Goal: Task Accomplishment & Management: Use online tool/utility

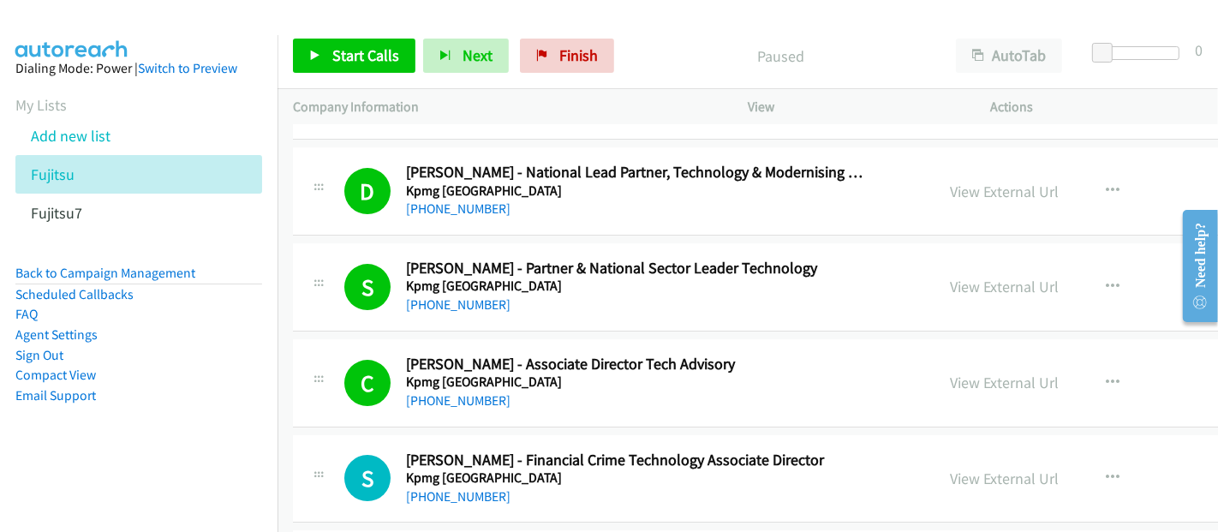
scroll to position [4950, 0]
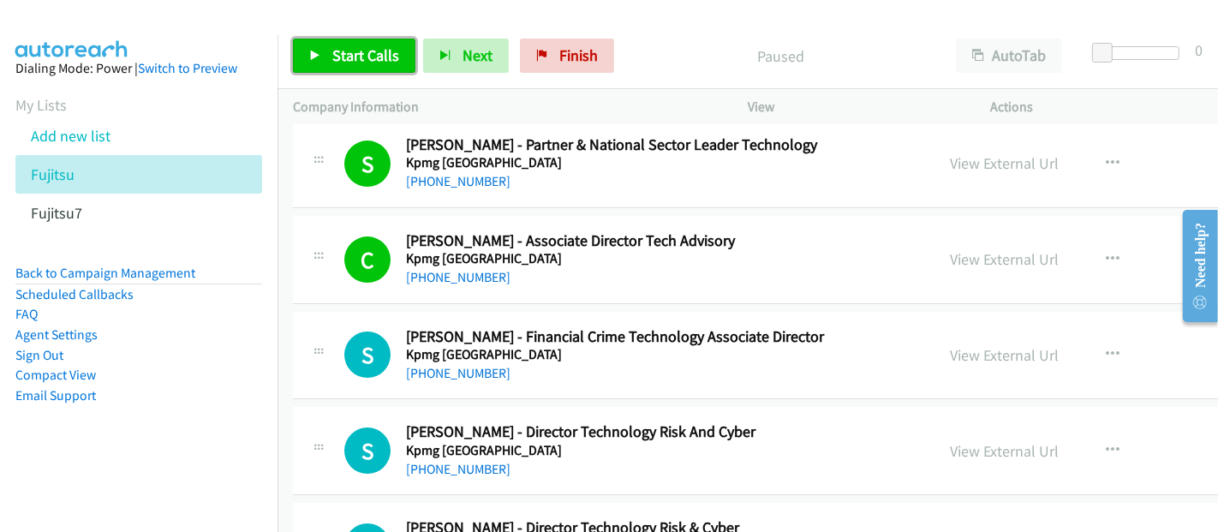
click at [344, 52] on span "Start Calls" at bounding box center [365, 55] width 67 height 20
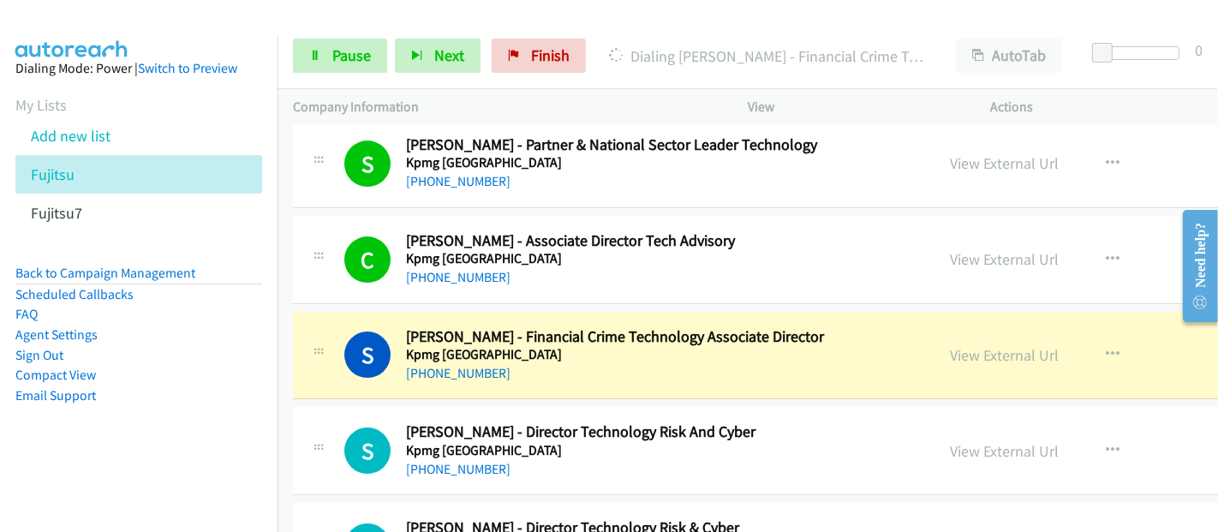
scroll to position [5141, 0]
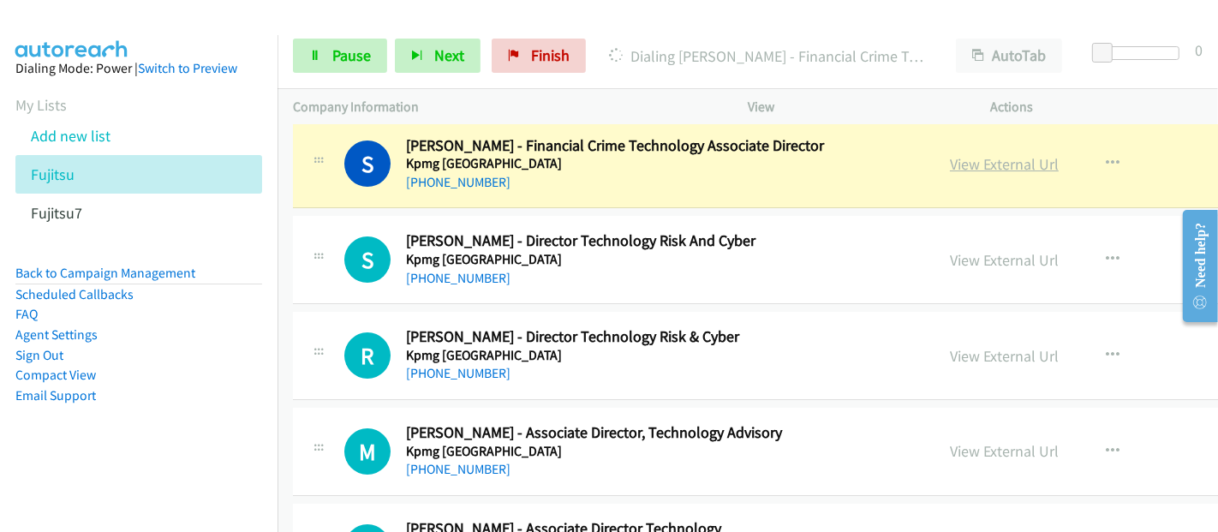
click at [950, 154] on link "View External Url" at bounding box center [1004, 164] width 109 height 20
click at [351, 40] on link "Pause" at bounding box center [340, 56] width 94 height 34
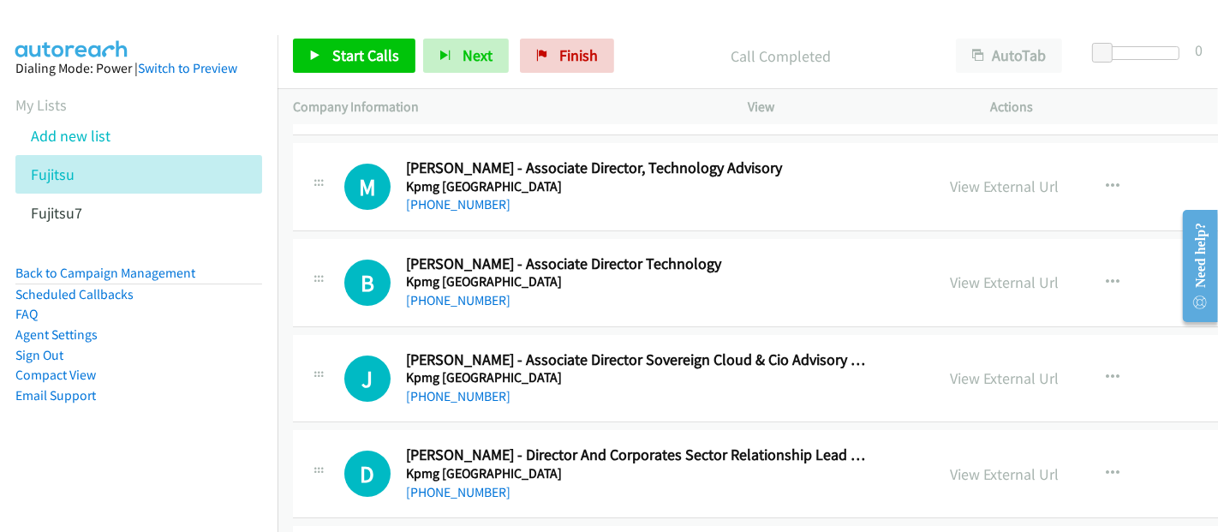
scroll to position [5426, 0]
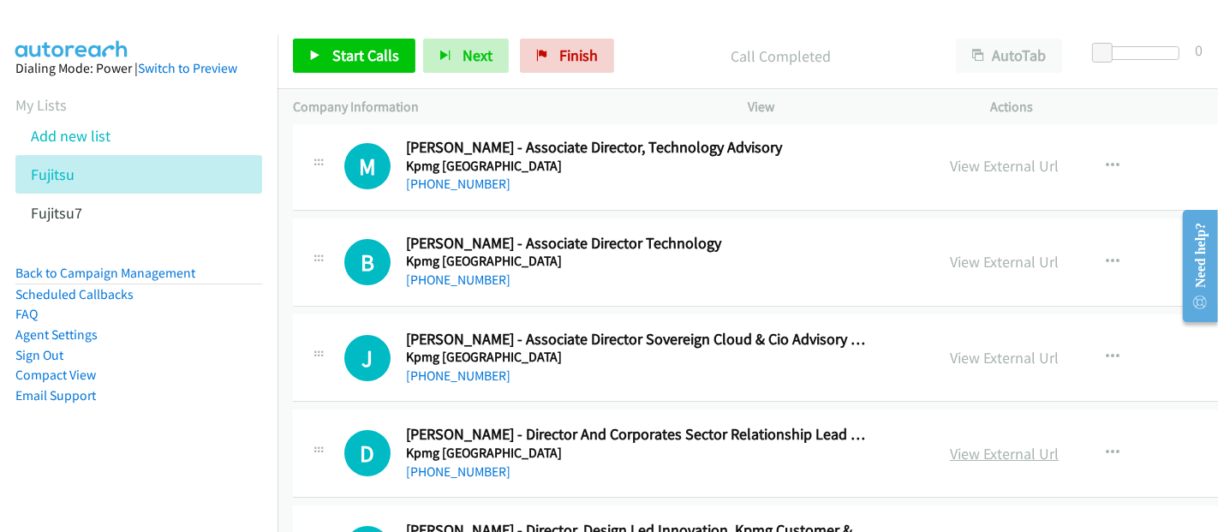
click at [950, 444] on link "View External Url" at bounding box center [1004, 454] width 109 height 20
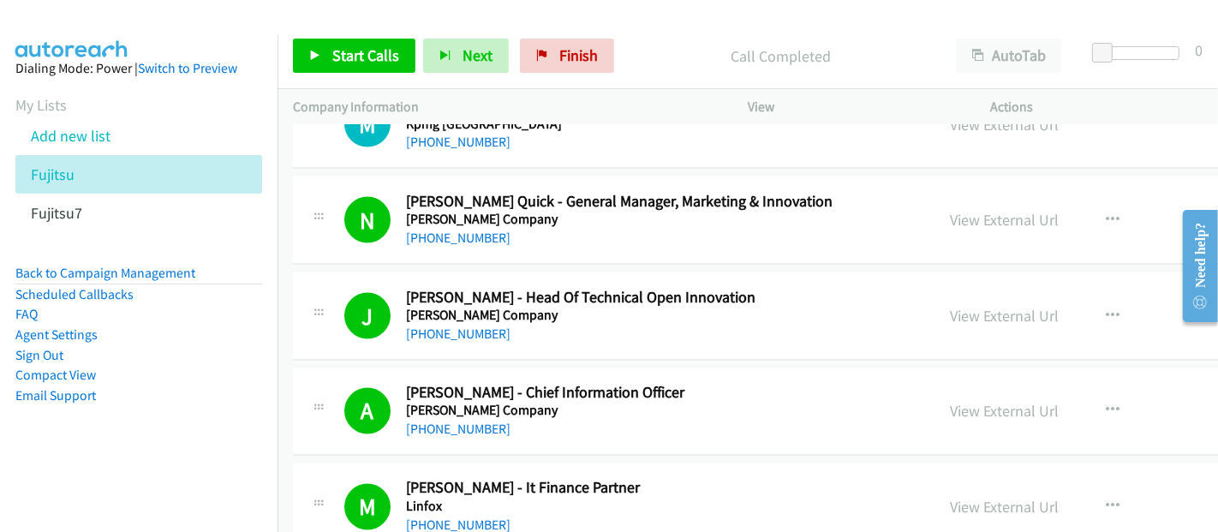
scroll to position [7997, 0]
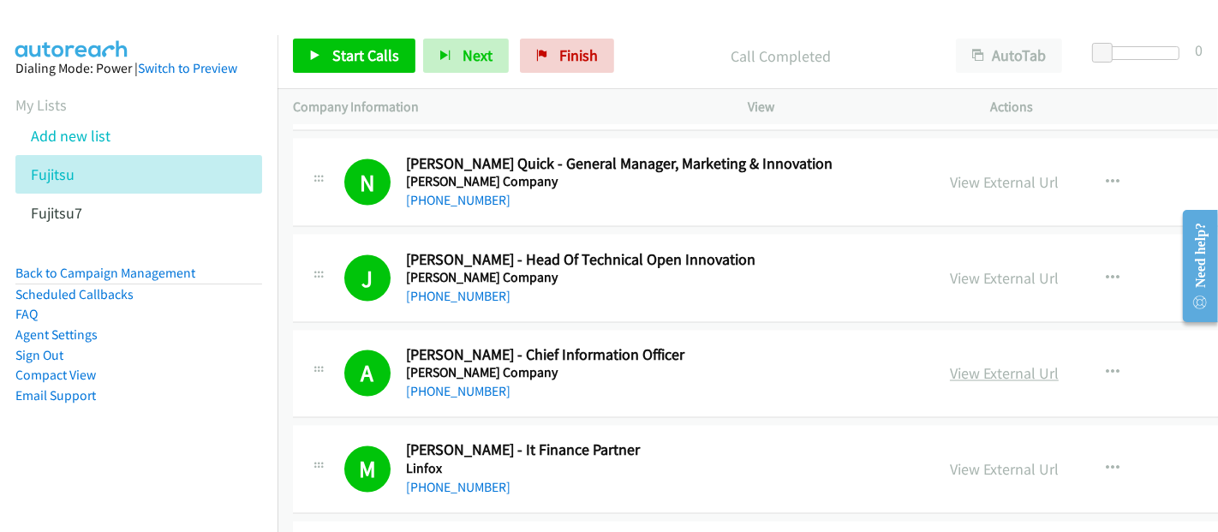
click at [950, 364] on link "View External Url" at bounding box center [1004, 374] width 109 height 20
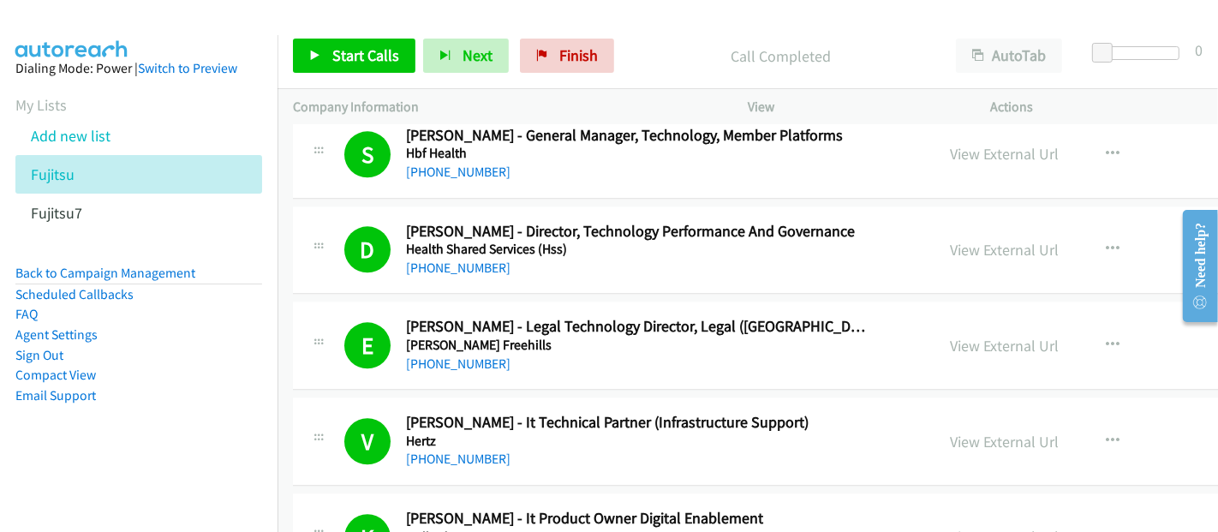
scroll to position [3141, 0]
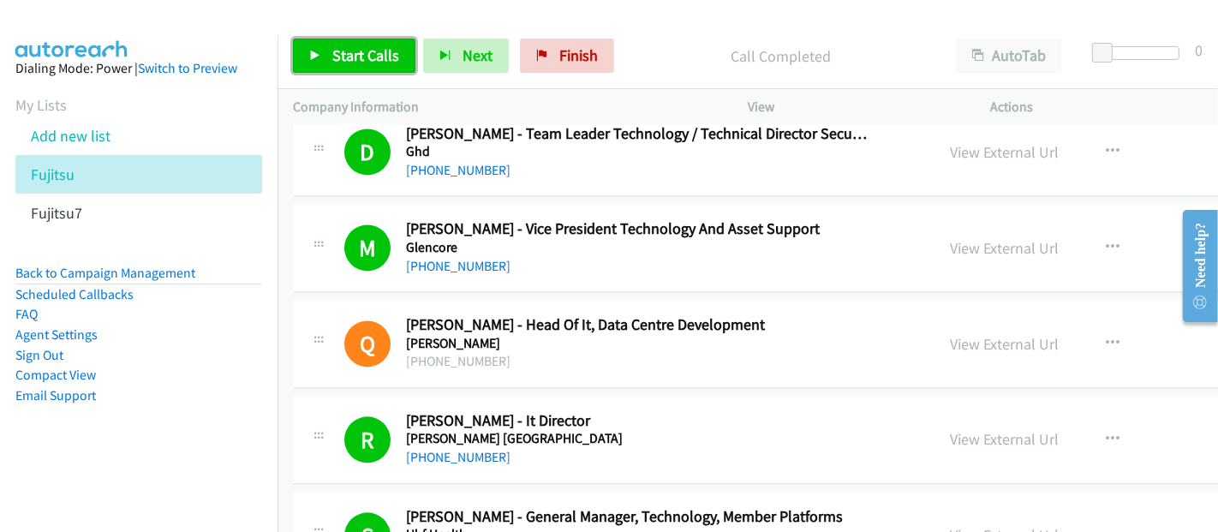
click at [350, 58] on span "Start Calls" at bounding box center [365, 55] width 67 height 20
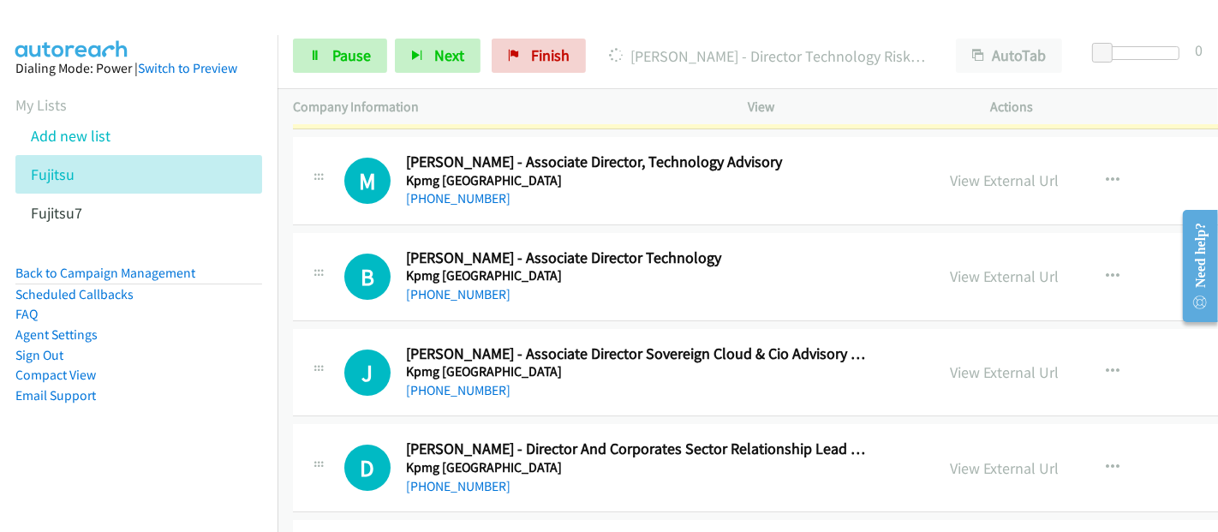
scroll to position [5331, 0]
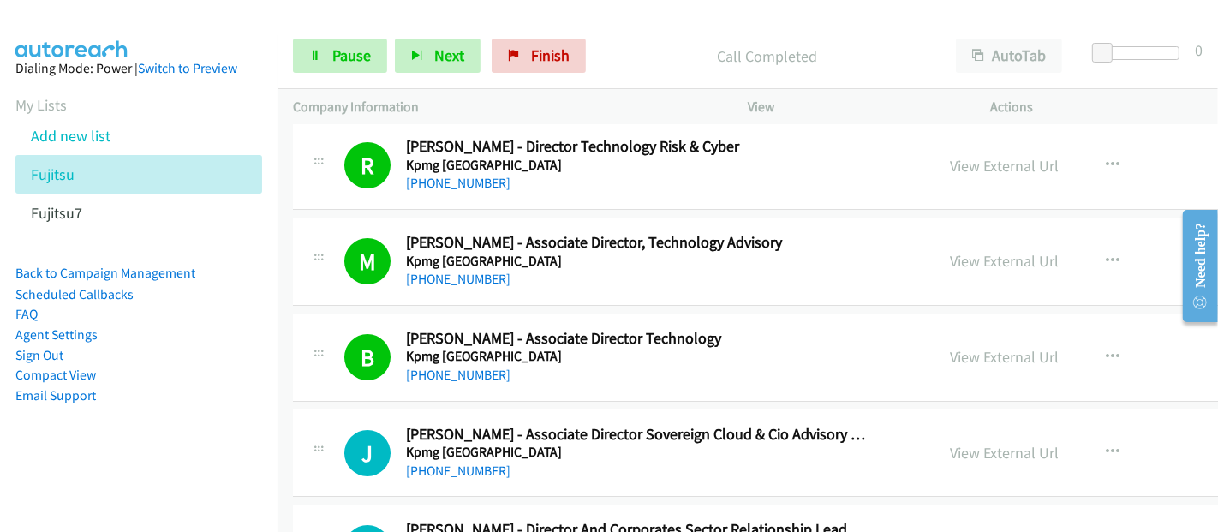
click at [548, 461] on div "[PHONE_NUMBER]" at bounding box center [637, 471] width 462 height 21
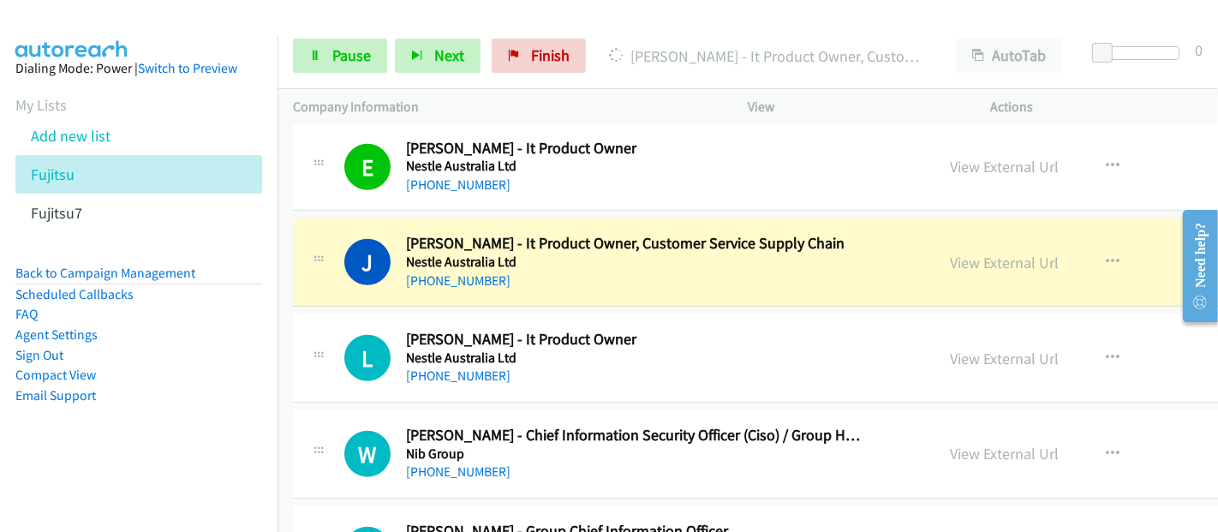
scroll to position [17897, 0]
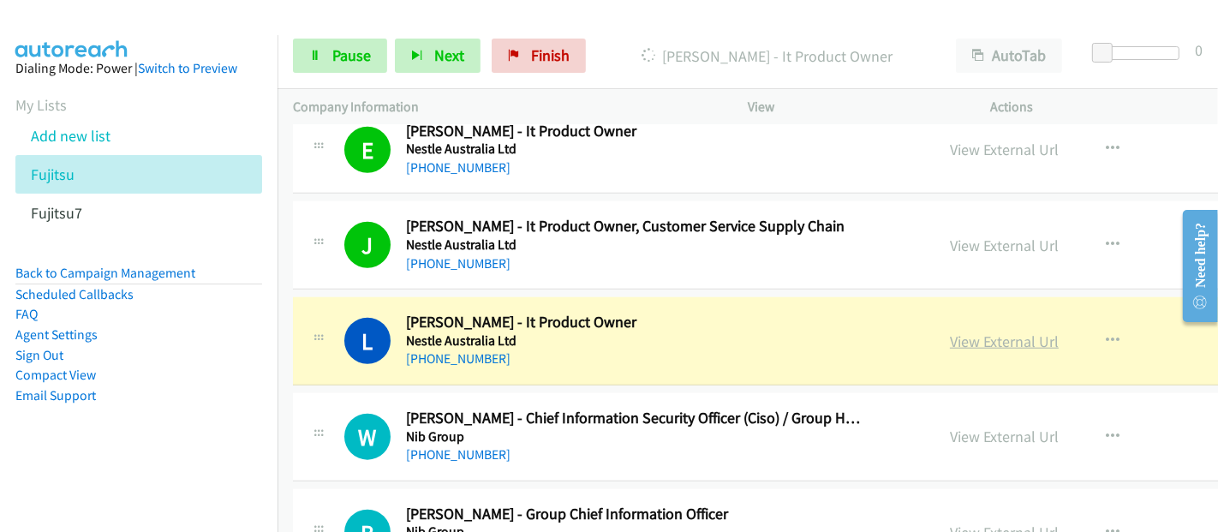
click at [950, 332] on link "View External Url" at bounding box center [1004, 342] width 109 height 20
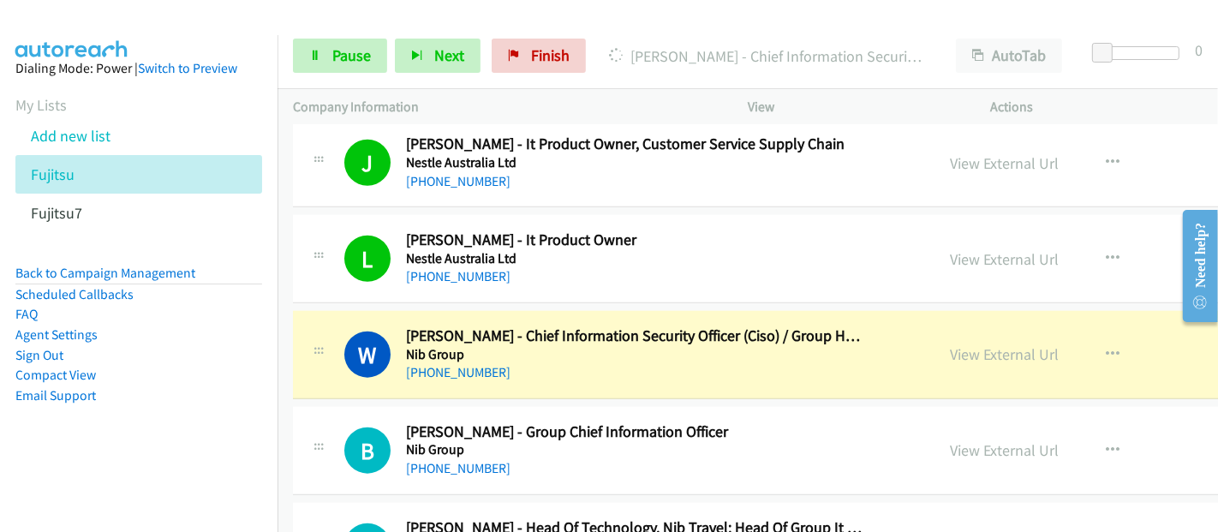
scroll to position [17993, 0]
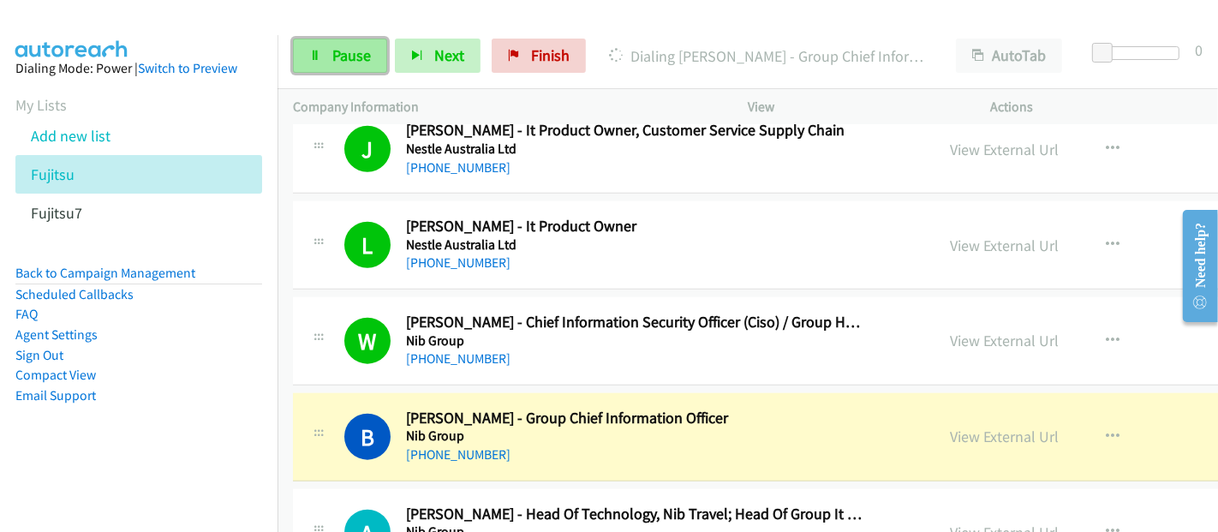
click at [369, 51] on link "Pause" at bounding box center [340, 56] width 94 height 34
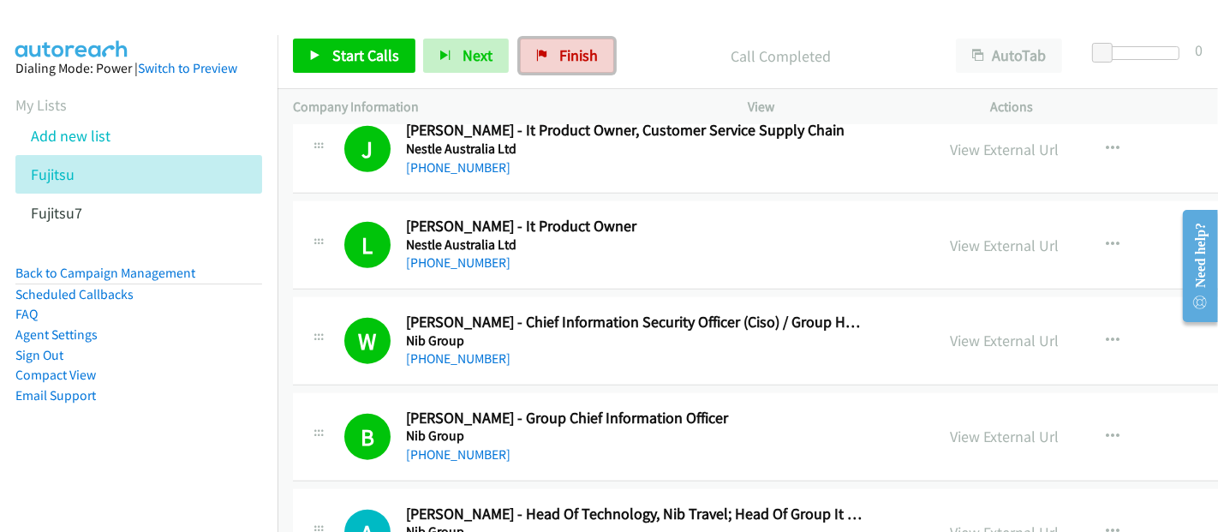
drag, startPoint x: 587, startPoint y: 43, endPoint x: 706, endPoint y: 69, distance: 122.0
click at [587, 43] on link "Finish" at bounding box center [567, 56] width 94 height 34
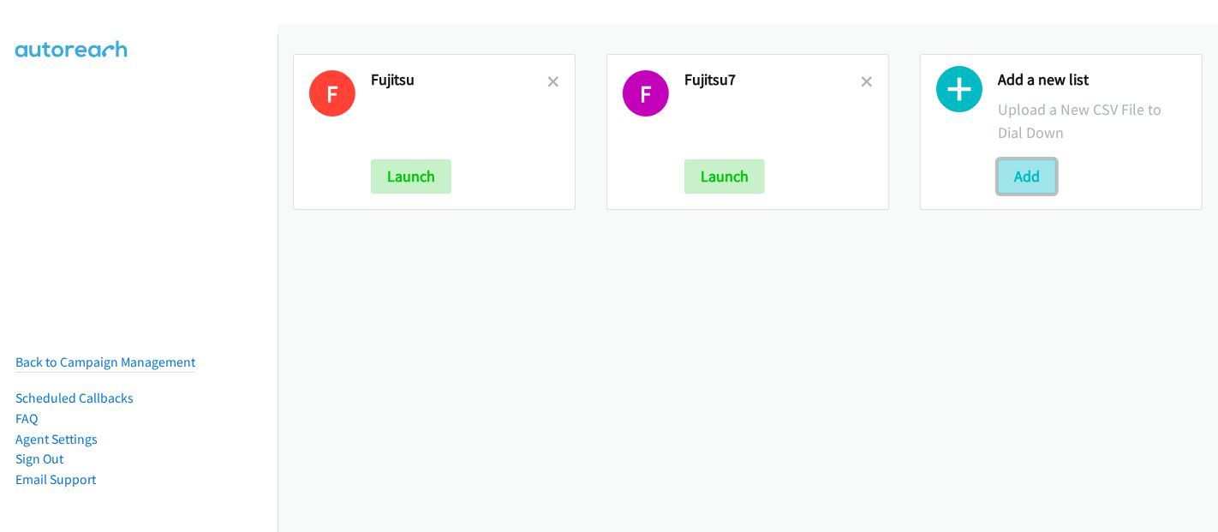
click at [1029, 172] on button "Add" at bounding box center [1027, 176] width 58 height 34
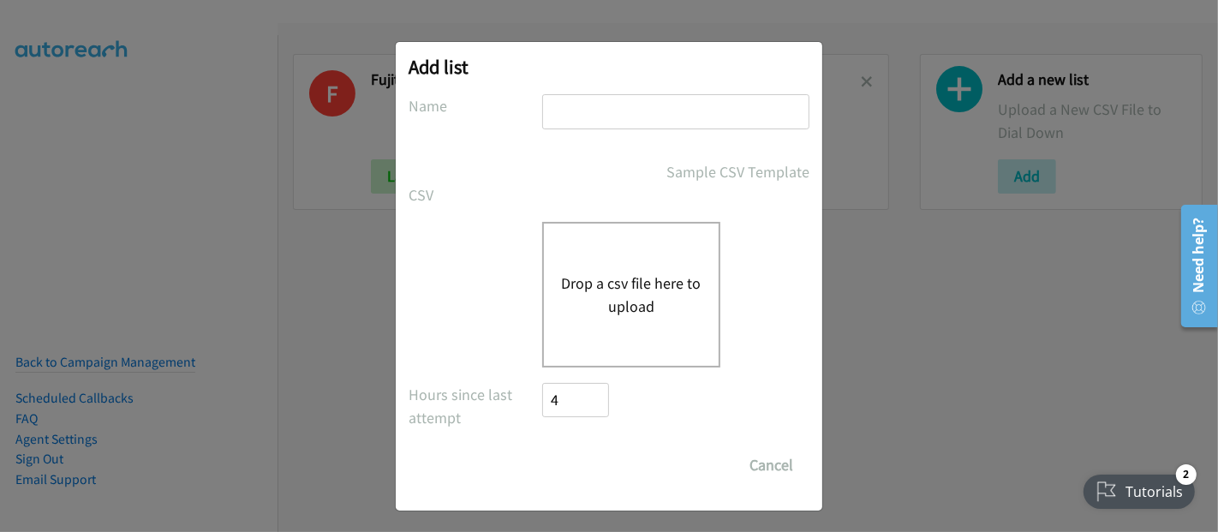
click at [636, 275] on button "Drop a csv file here to upload" at bounding box center [631, 295] width 141 height 46
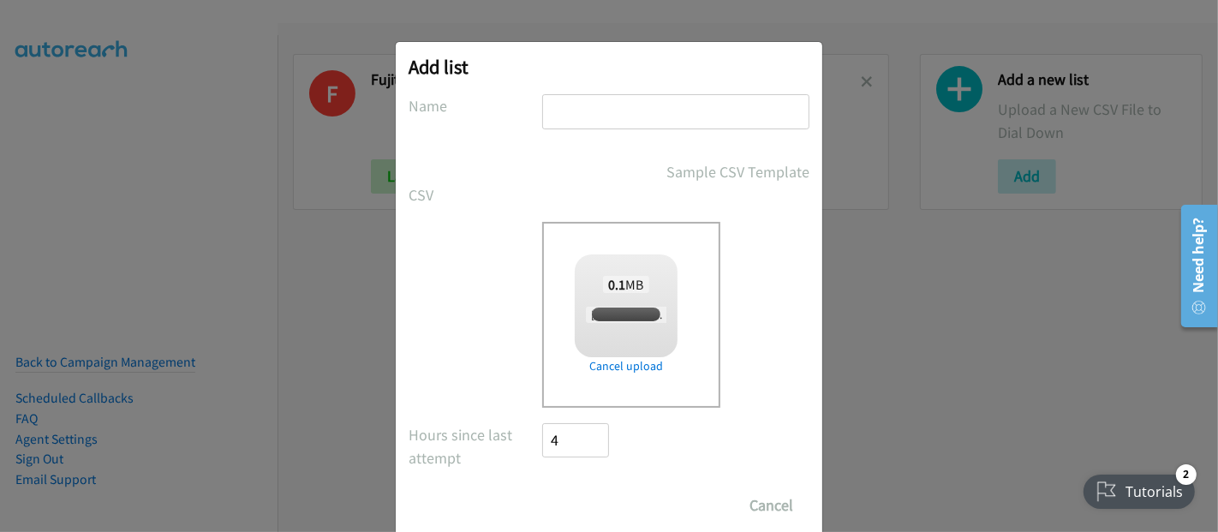
click at [578, 119] on input "text" at bounding box center [675, 111] width 267 height 35
checkbox input "true"
type input "Fujitsu8"
click at [591, 504] on input "Save List" at bounding box center [587, 505] width 90 height 34
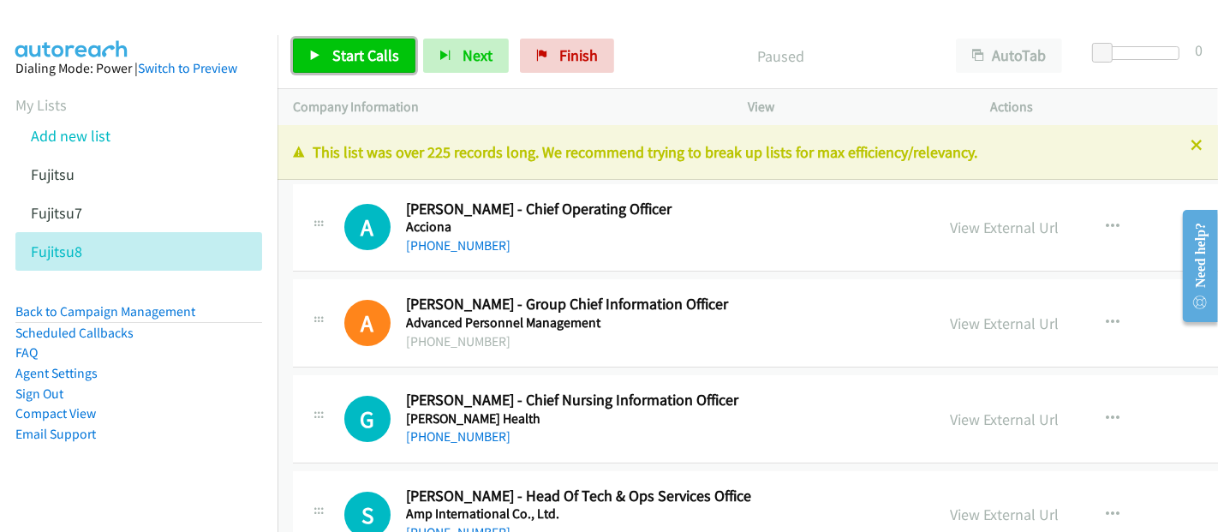
click at [343, 51] on span "Start Calls" at bounding box center [365, 55] width 67 height 20
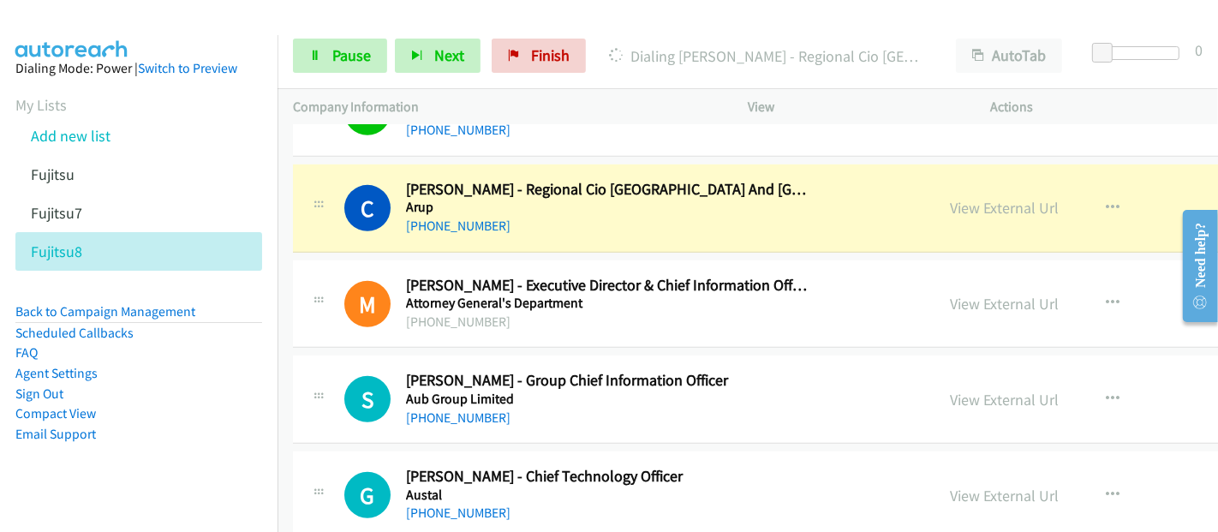
scroll to position [857, 0]
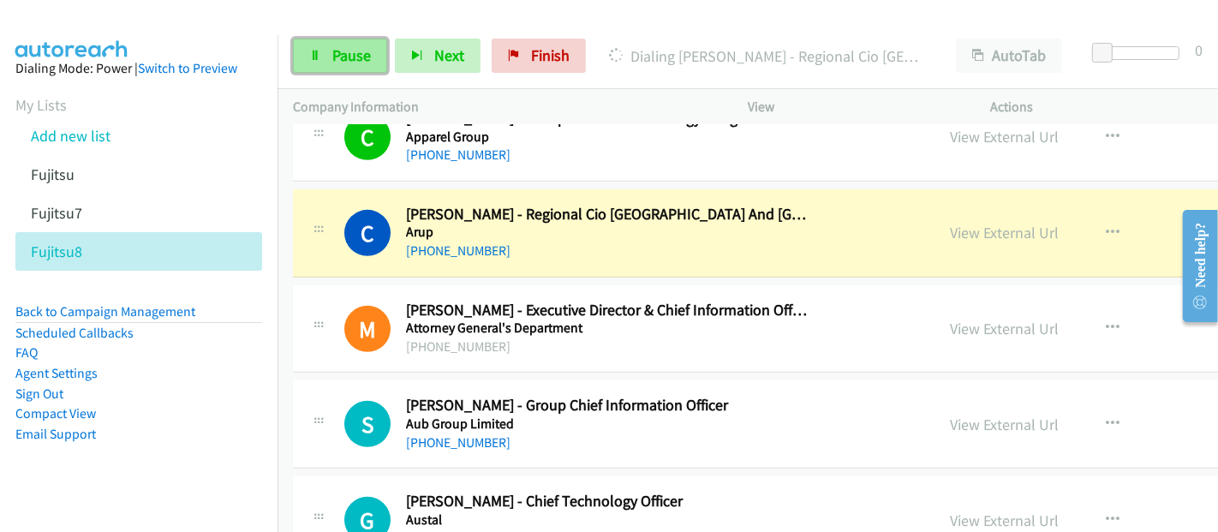
click at [352, 60] on span "Pause" at bounding box center [351, 55] width 39 height 20
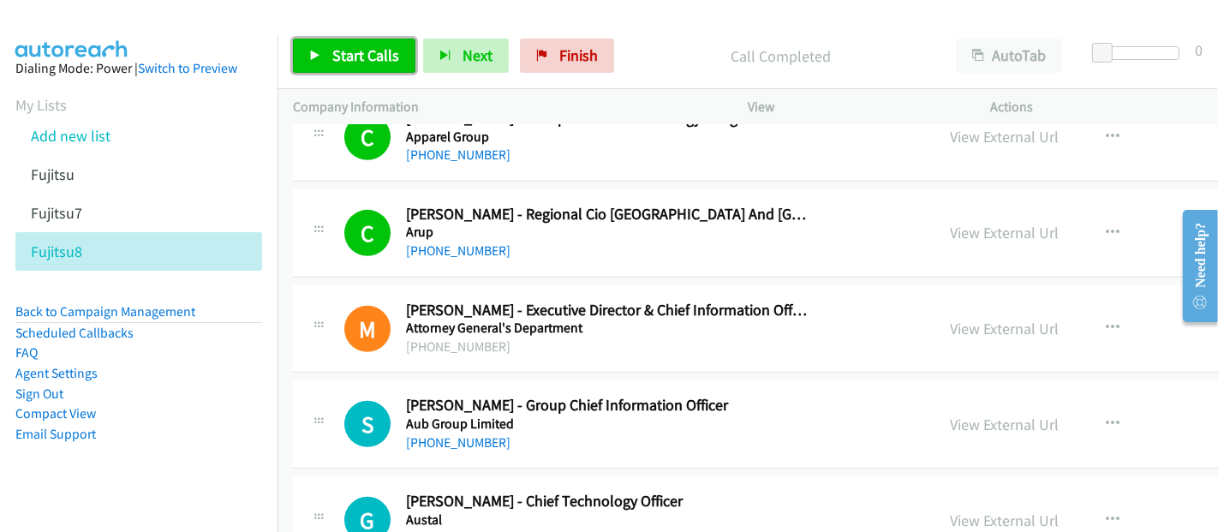
click at [338, 47] on span "Start Calls" at bounding box center [365, 55] width 67 height 20
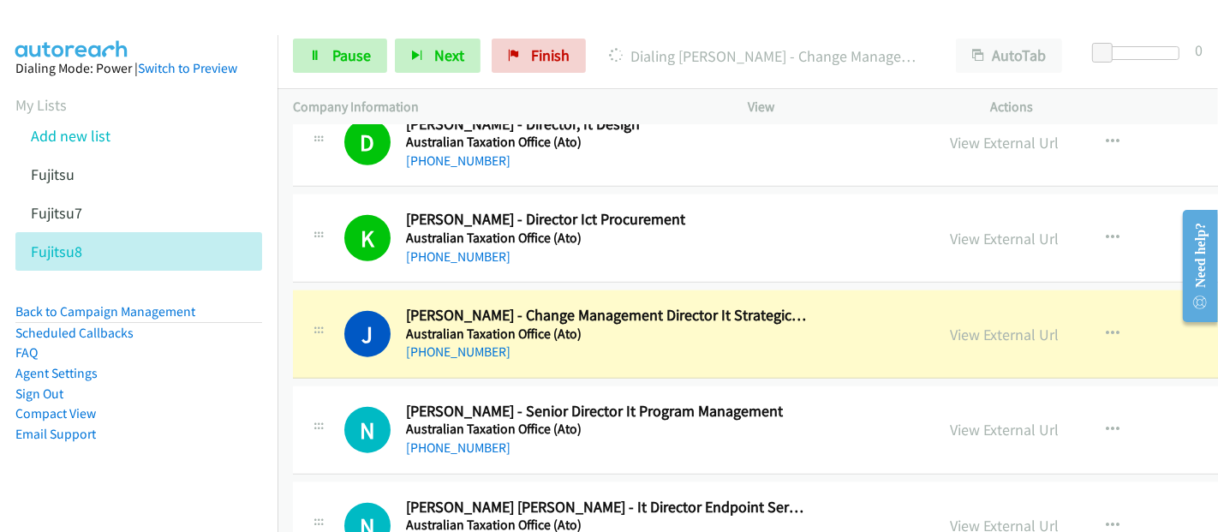
scroll to position [1714, 0]
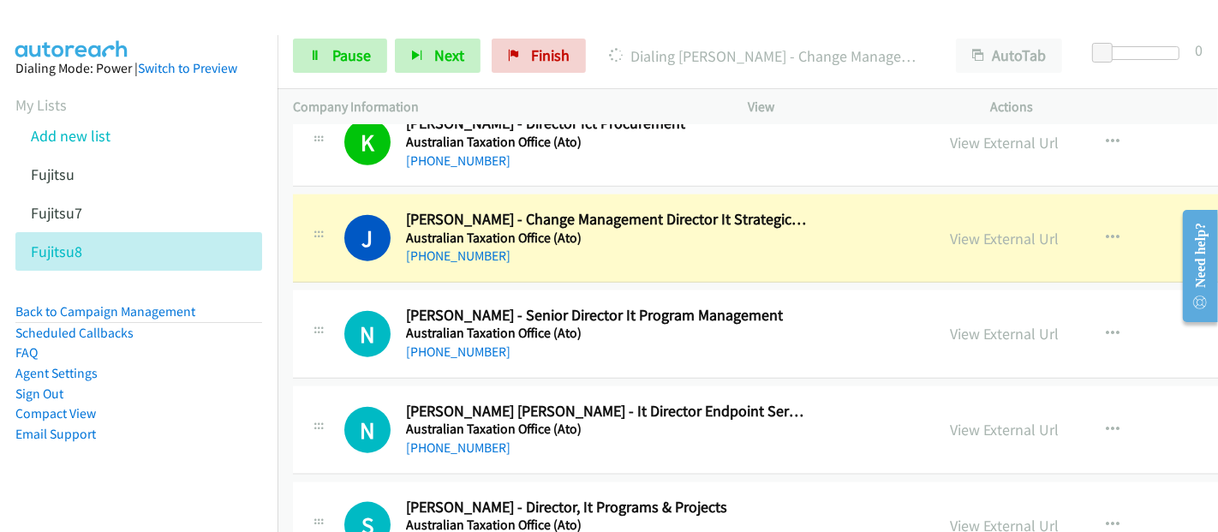
click at [554, 258] on div "+61 467 794 686" at bounding box center [608, 256] width 404 height 21
click at [950, 234] on link "View External Url" at bounding box center [1004, 239] width 109 height 20
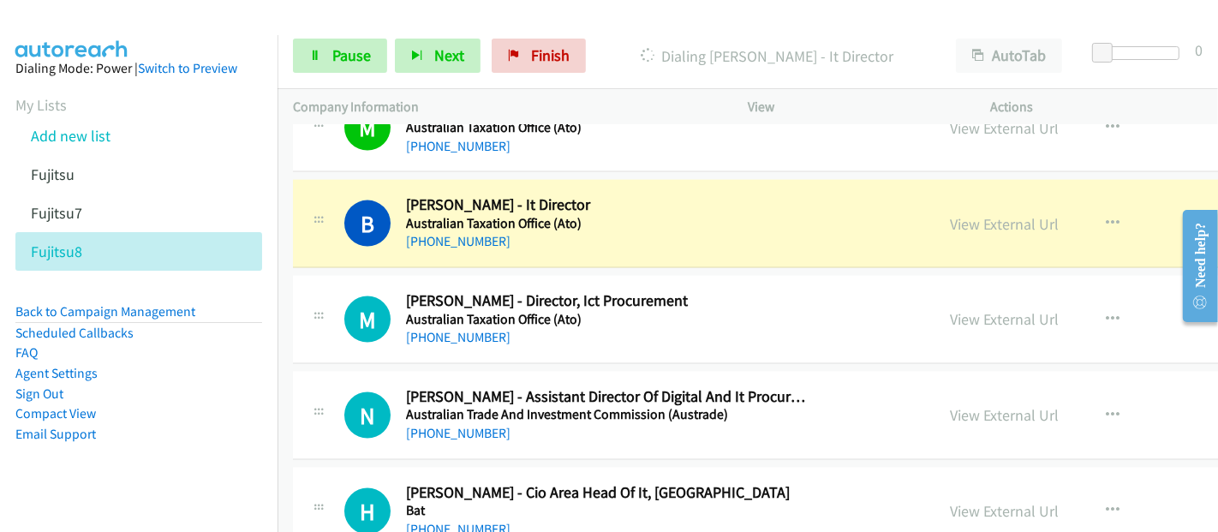
scroll to position [2189, 0]
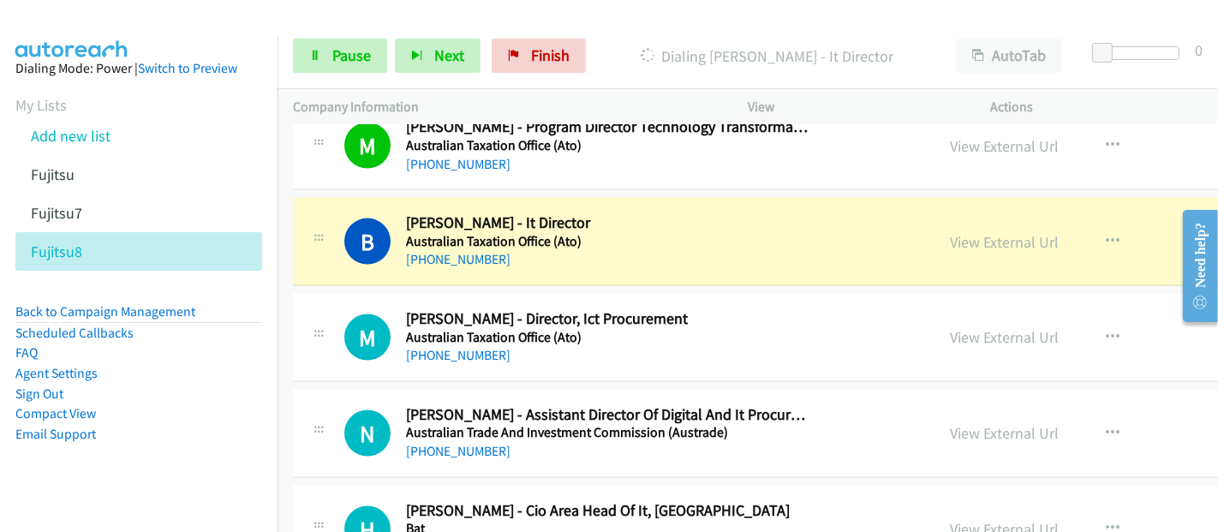
drag, startPoint x: 525, startPoint y: 254, endPoint x: 602, endPoint y: 258, distance: 77.2
click at [526, 254] on div "+61 416 216 482" at bounding box center [608, 259] width 404 height 21
click at [950, 238] on link "View External Url" at bounding box center [1004, 242] width 109 height 20
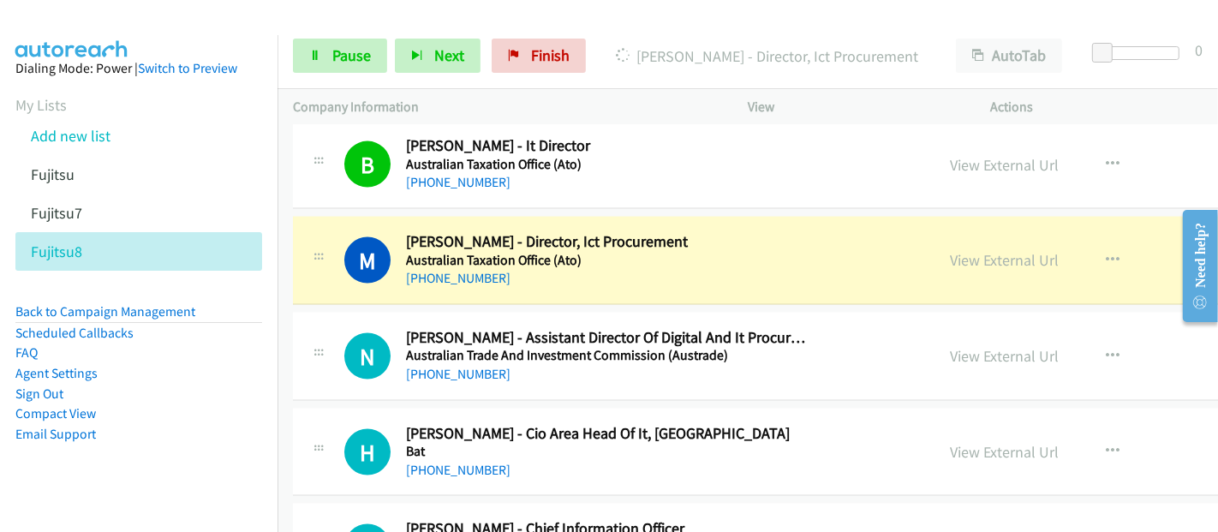
scroll to position [2284, 0]
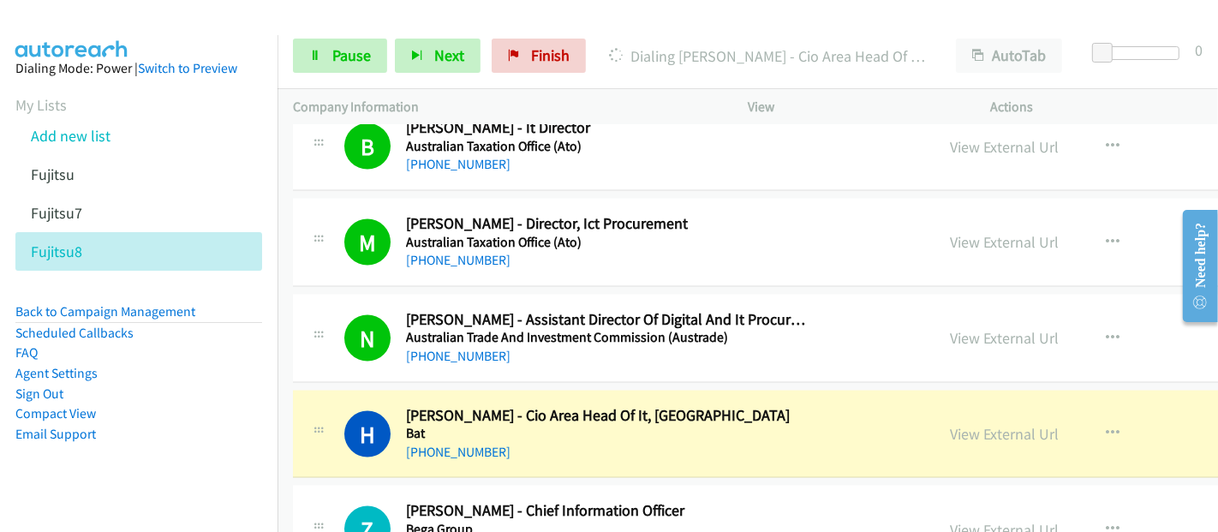
drag, startPoint x: 543, startPoint y: 434, endPoint x: 583, endPoint y: 424, distance: 40.7
click at [543, 442] on div "+61 478 051 356" at bounding box center [608, 452] width 404 height 21
click at [950, 424] on link "View External Url" at bounding box center [1004, 434] width 109 height 20
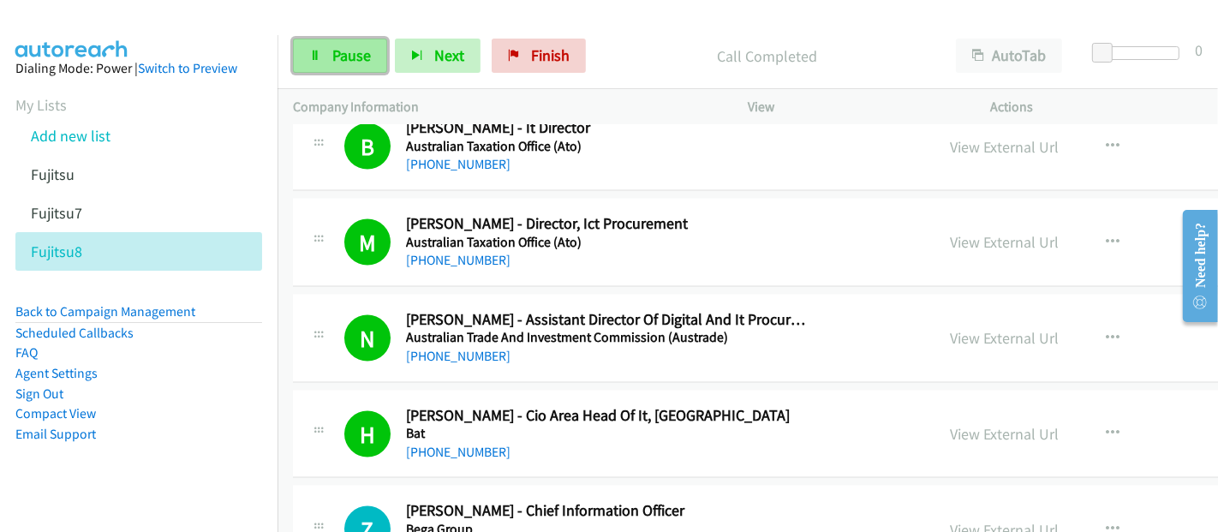
click at [357, 51] on span "Pause" at bounding box center [351, 55] width 39 height 20
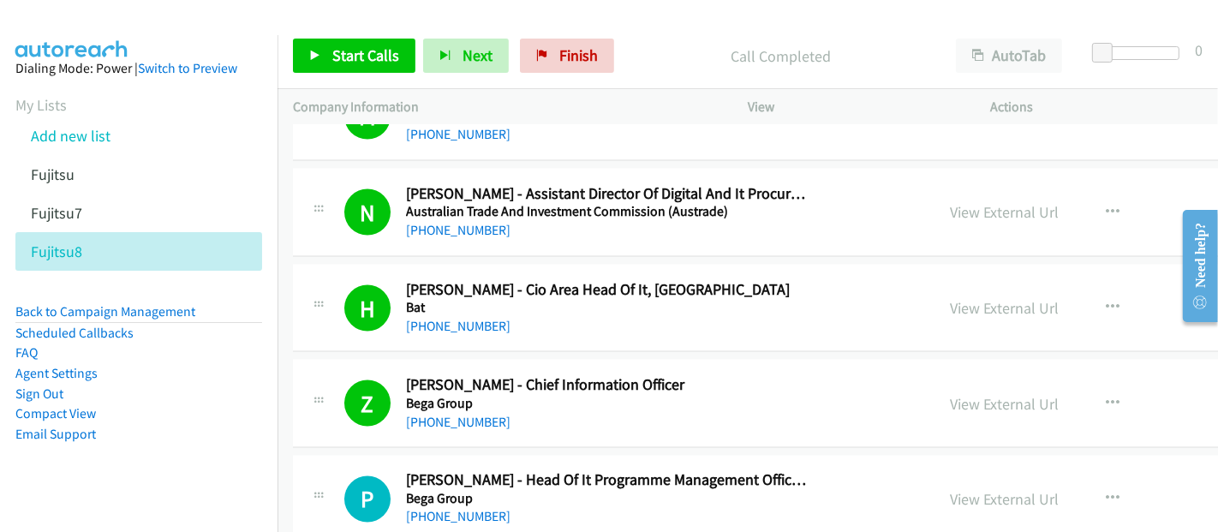
scroll to position [2474, 0]
